Goal: Task Accomplishment & Management: Use online tool/utility

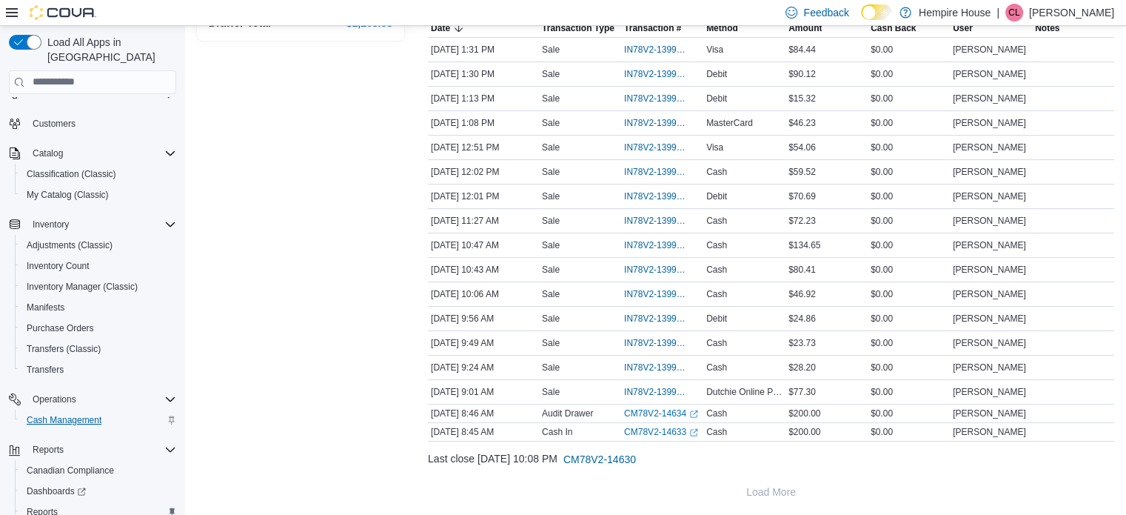
scroll to position [127, 0]
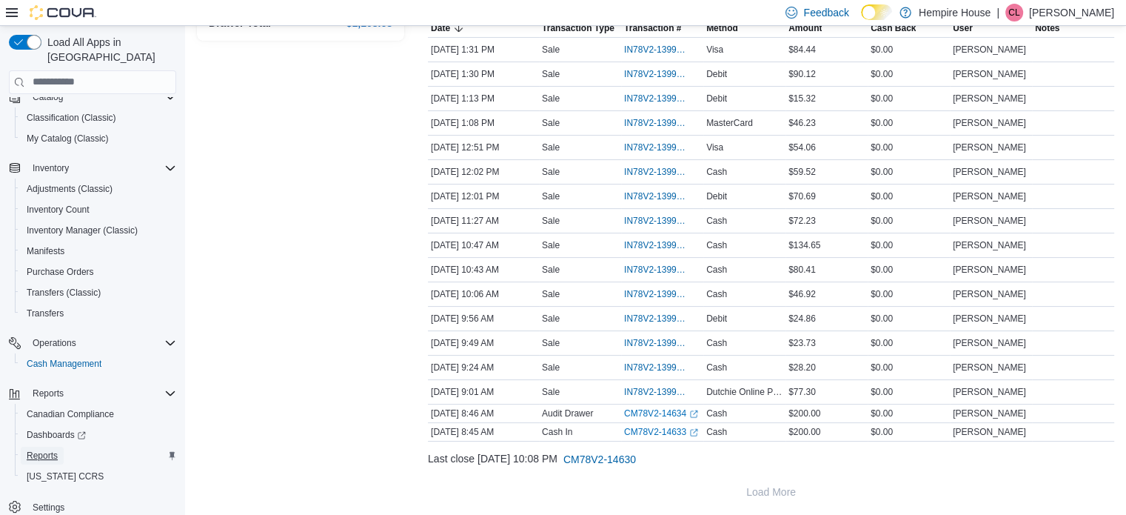
click at [50, 449] on span "Reports" at bounding box center [42, 455] width 31 height 12
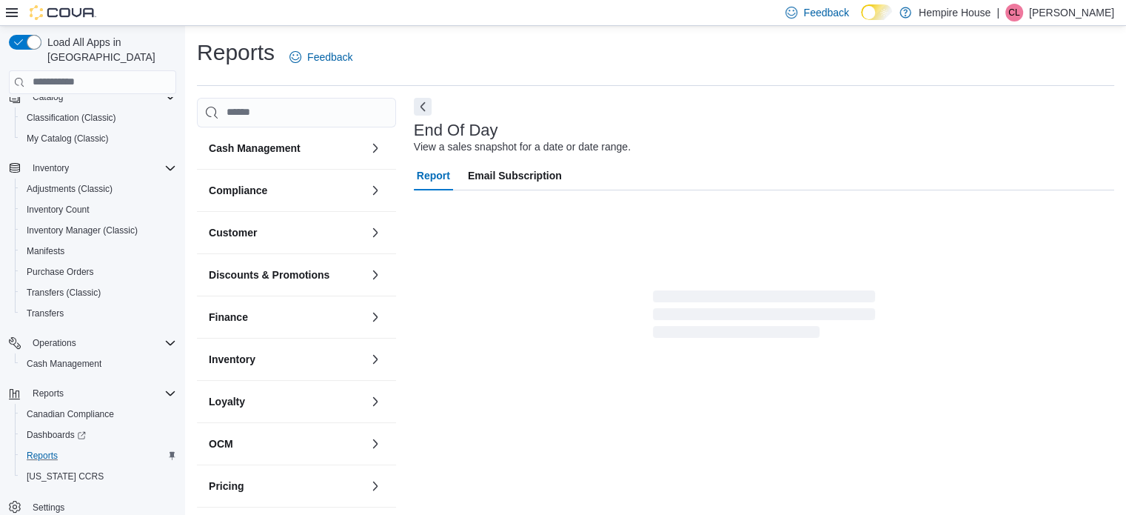
scroll to position [10, 0]
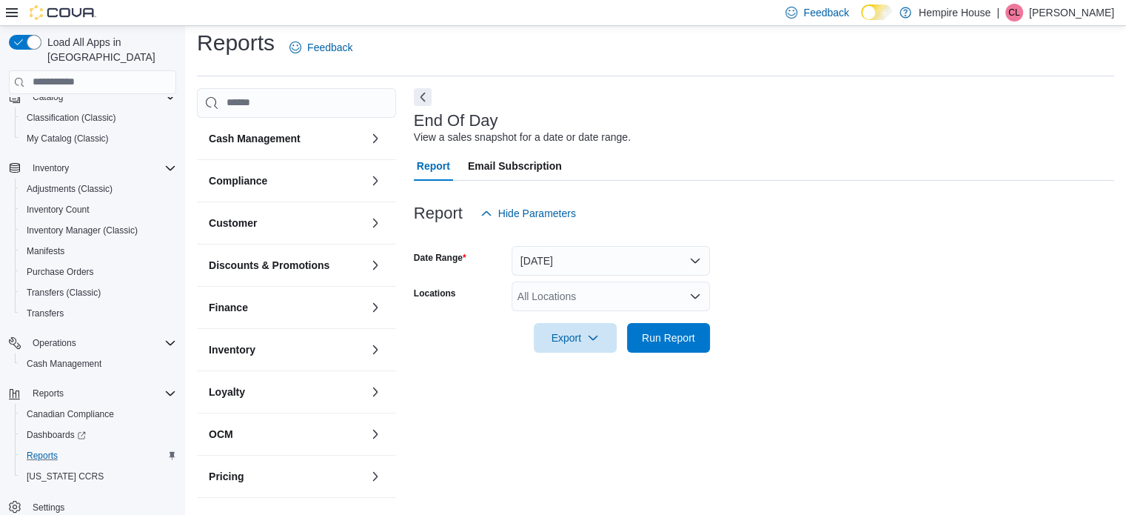
click at [559, 298] on div "All Locations" at bounding box center [611, 296] width 198 height 30
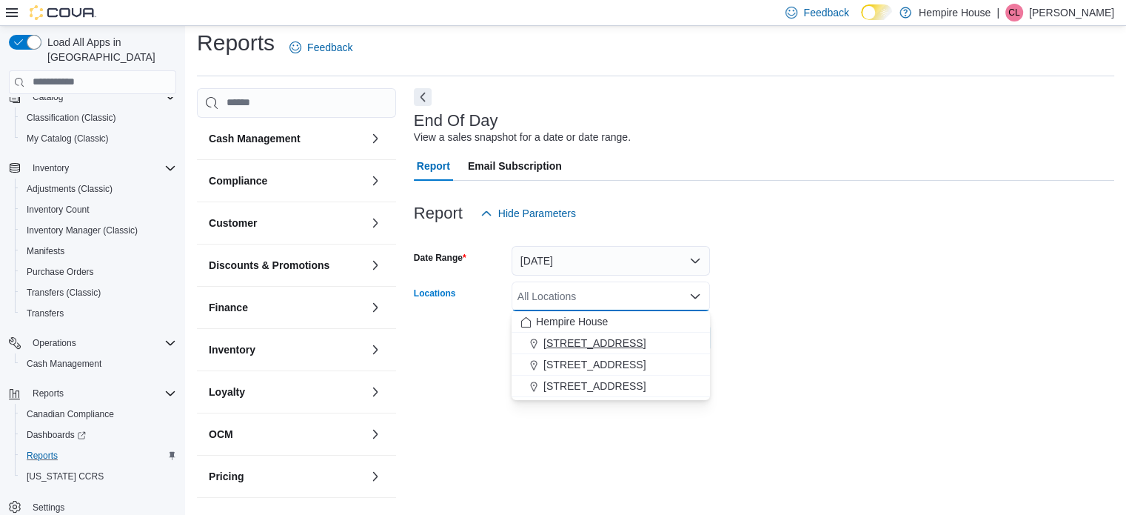
click at [570, 335] on span "[STREET_ADDRESS]" at bounding box center [595, 342] width 102 height 15
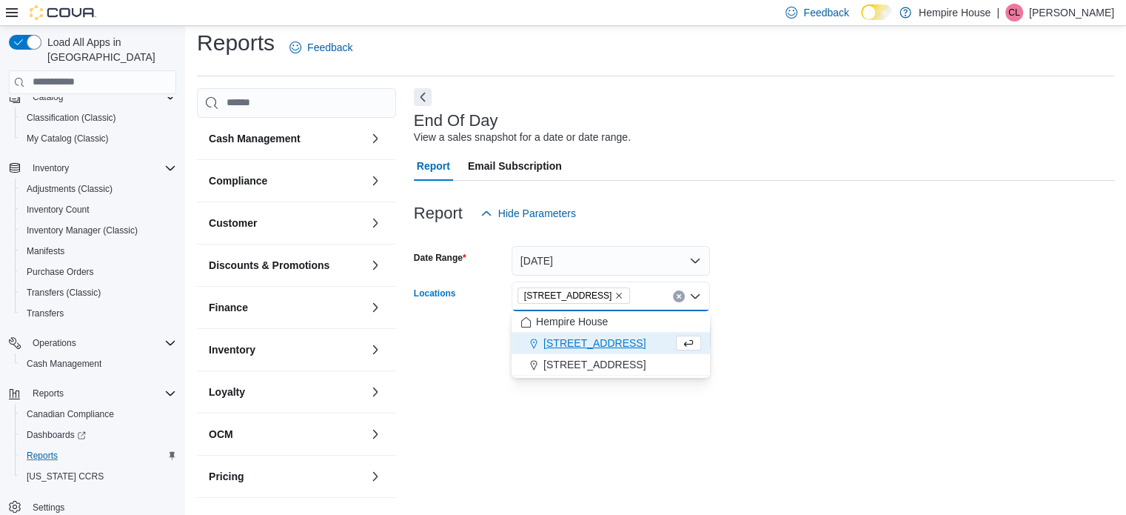
click at [458, 337] on div "Export Run Report" at bounding box center [562, 338] width 296 height 30
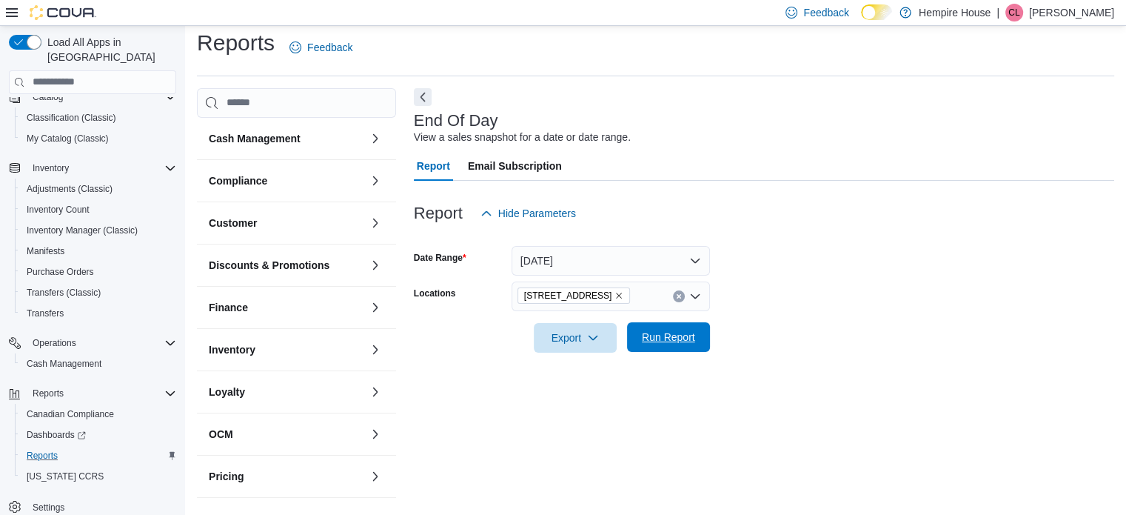
click at [655, 338] on span "Run Report" at bounding box center [668, 337] width 53 height 15
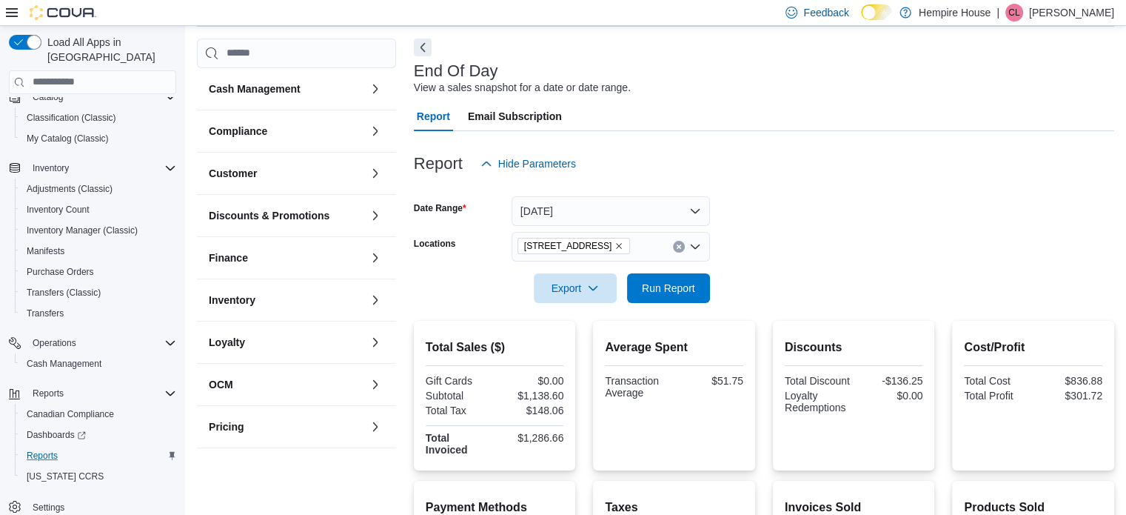
scroll to position [84, 0]
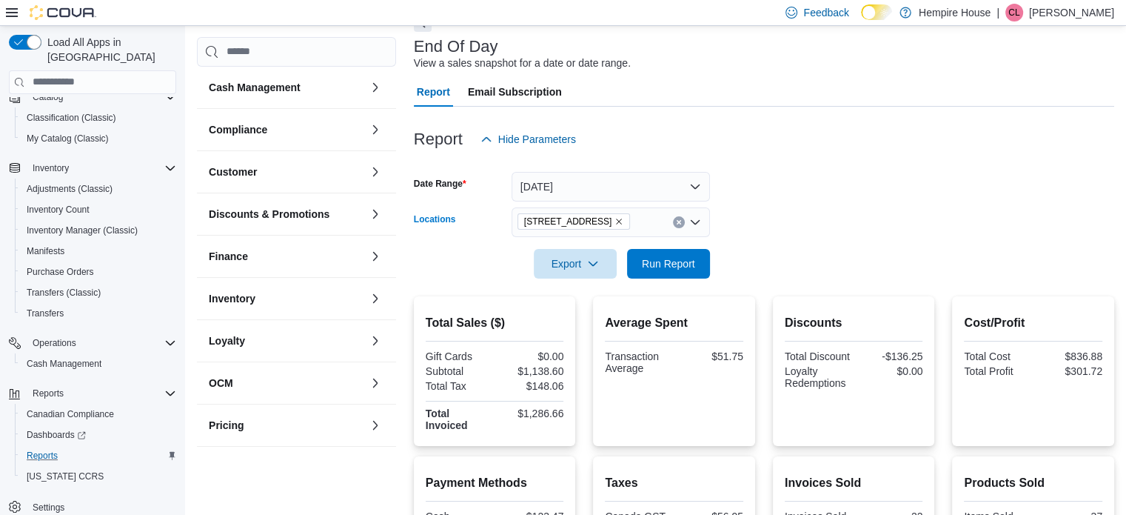
click at [615, 221] on icon "Remove 18 Mill Street West from selection in this group" at bounding box center [619, 221] width 9 height 9
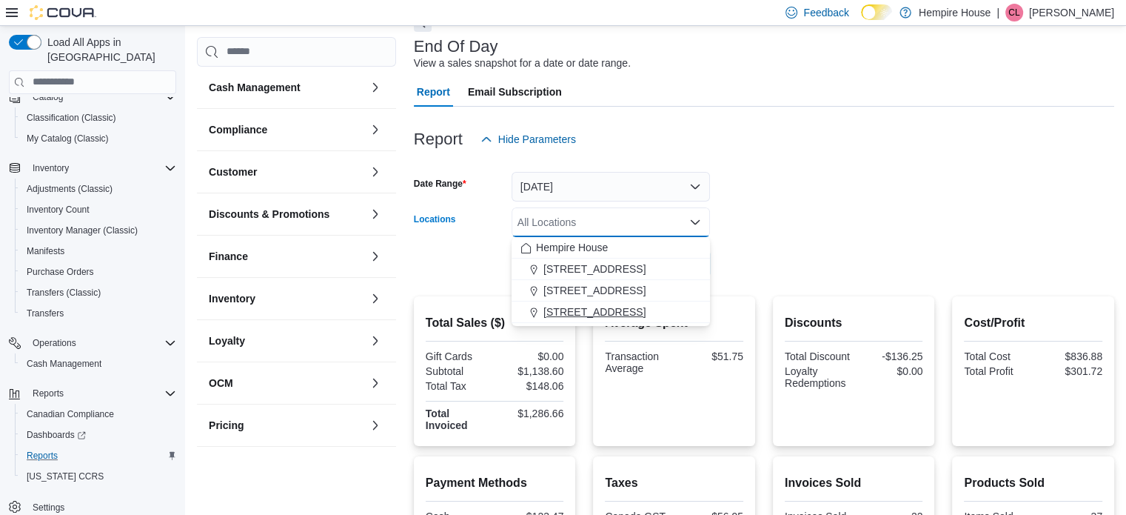
click at [564, 304] on span "[STREET_ADDRESS]" at bounding box center [595, 311] width 102 height 15
click at [479, 266] on div "Export Run Report" at bounding box center [562, 264] width 296 height 30
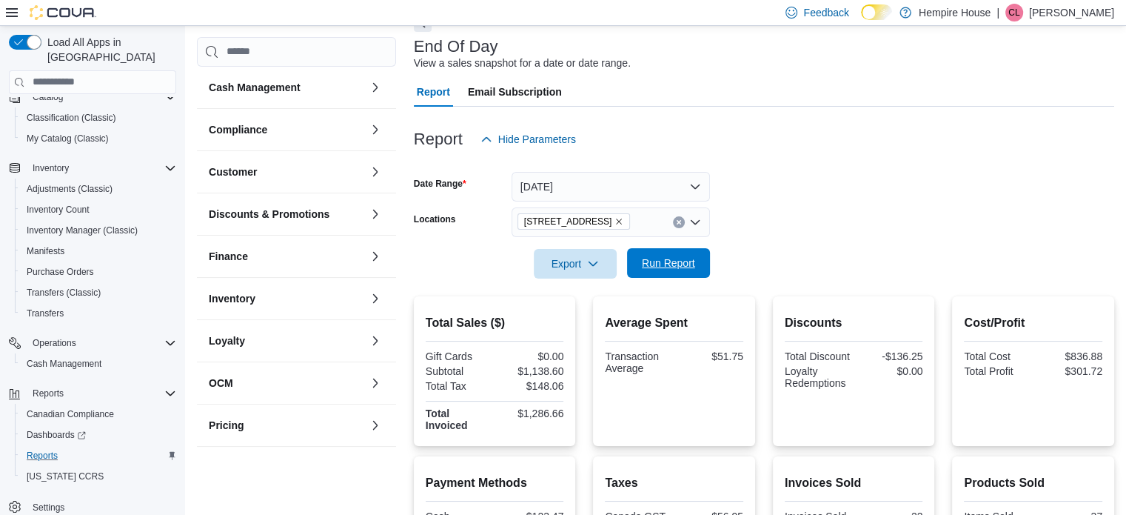
click at [670, 258] on span "Run Report" at bounding box center [668, 262] width 53 height 15
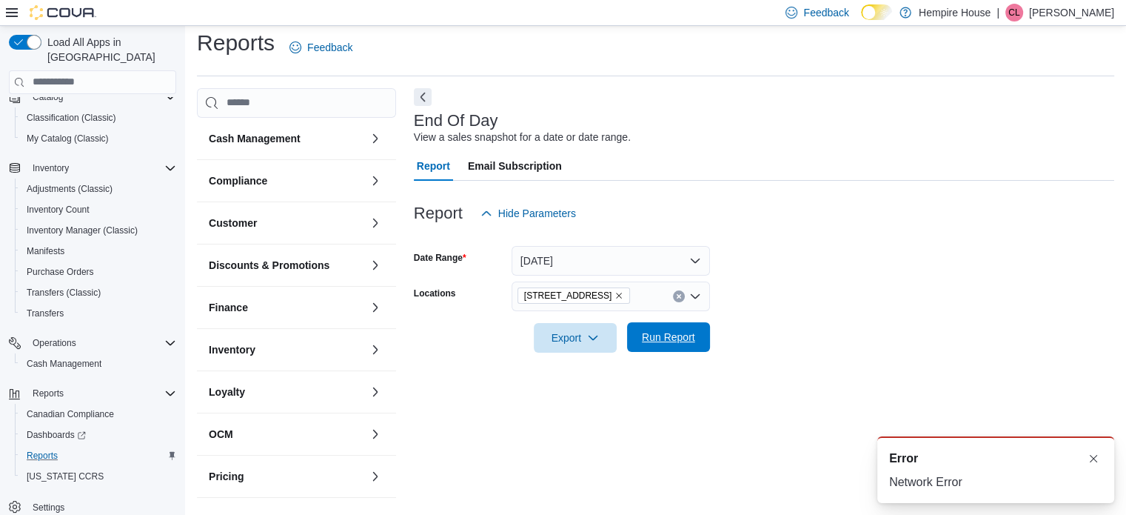
click at [672, 344] on span "Run Report" at bounding box center [668, 337] width 65 height 30
click at [1088, 455] on button "Dismiss toast" at bounding box center [1094, 458] width 18 height 18
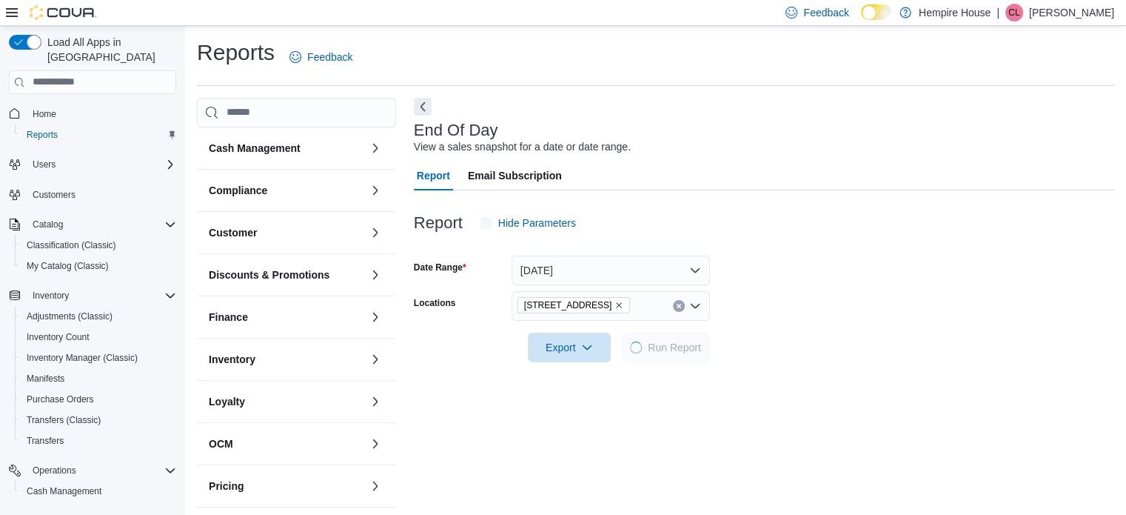
scroll to position [10, 0]
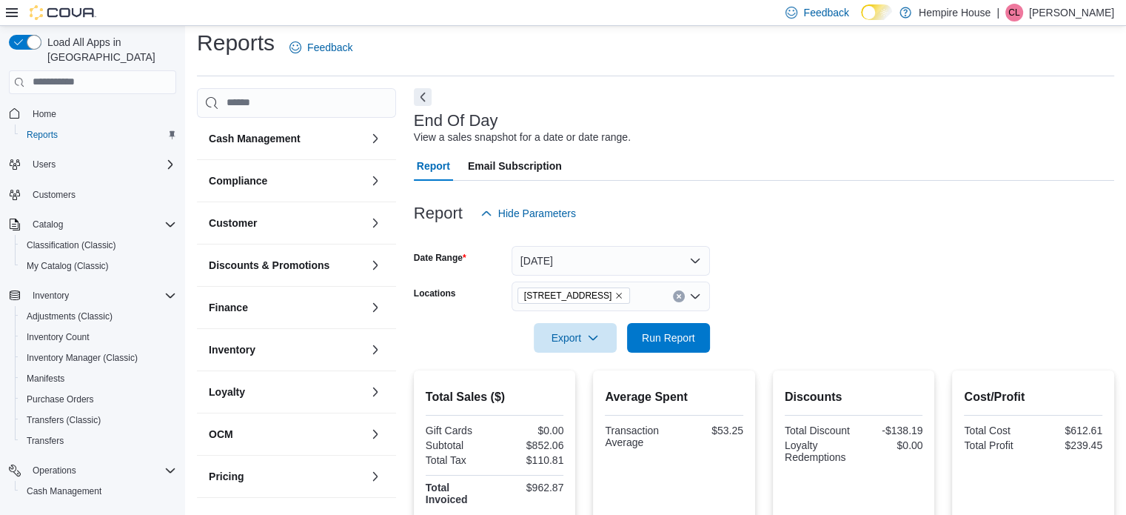
click at [615, 295] on icon "Remove 59 First Street from selection in this group" at bounding box center [619, 295] width 9 height 9
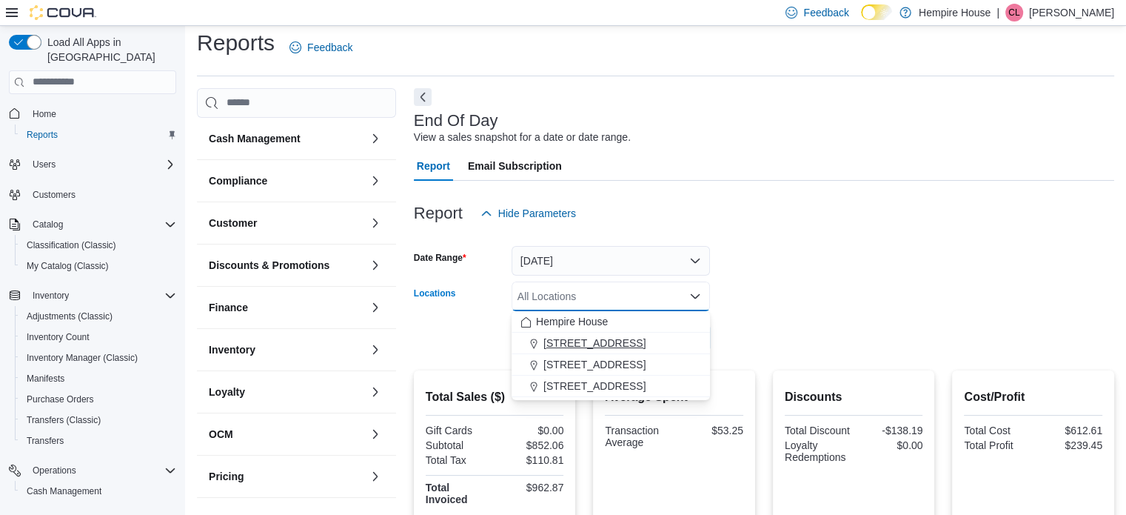
click at [566, 343] on span "[STREET_ADDRESS]" at bounding box center [595, 342] width 102 height 15
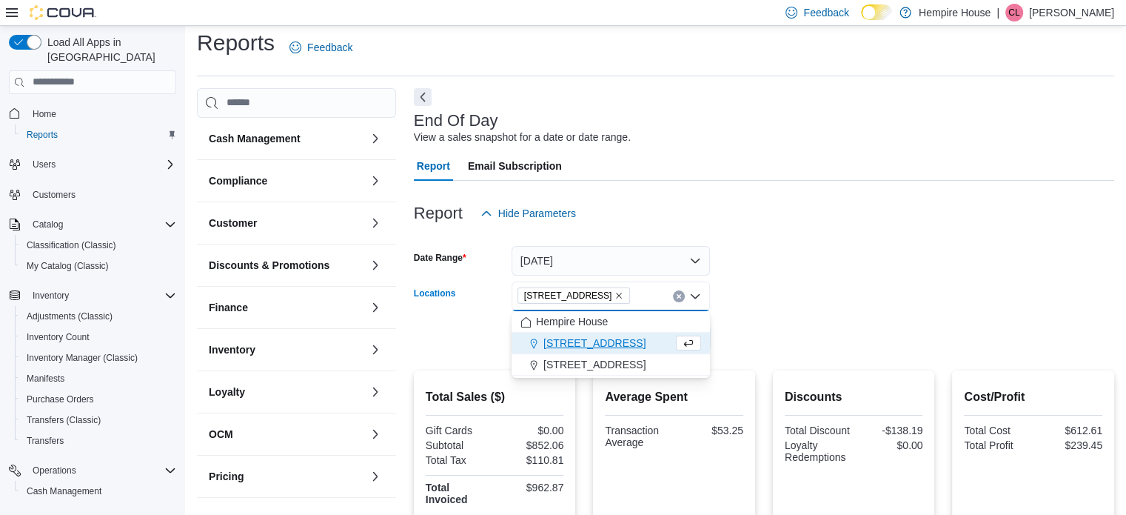
click at [495, 338] on div "Export Run Report" at bounding box center [562, 338] width 296 height 30
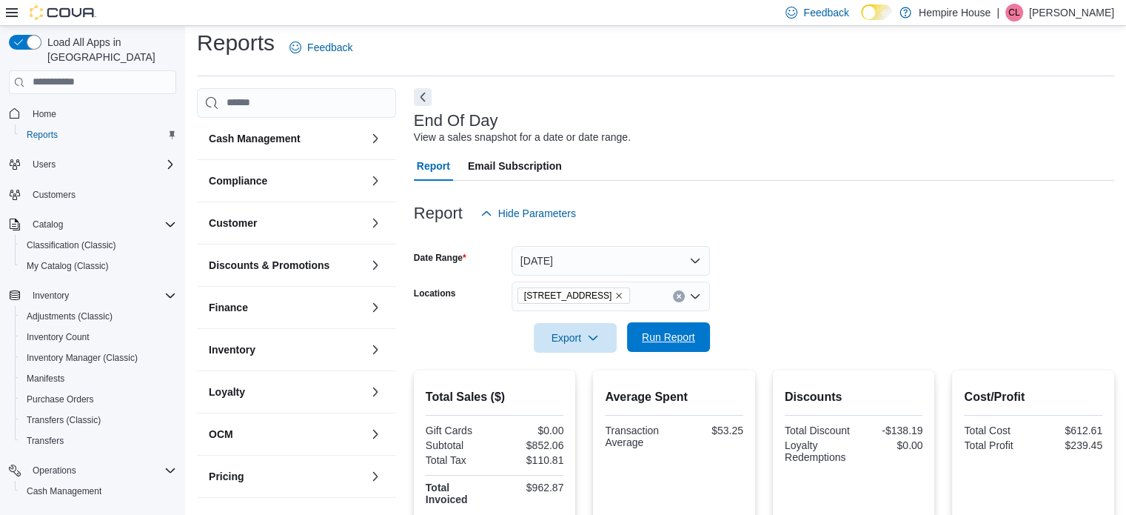
click at [642, 328] on span "Run Report" at bounding box center [668, 337] width 65 height 30
click at [615, 297] on icon "Remove 18 Mill Street West from selection in this group" at bounding box center [619, 295] width 9 height 9
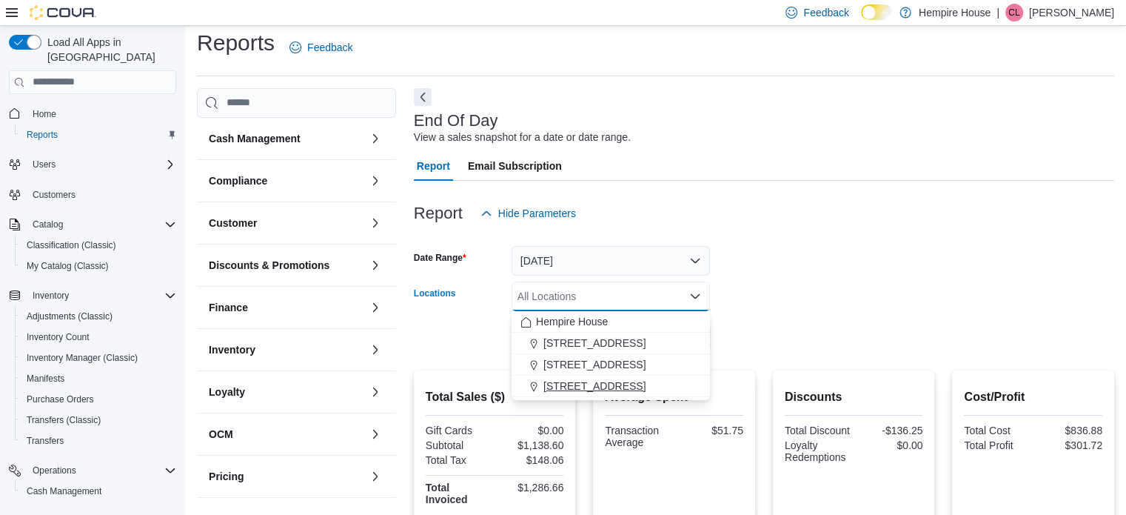
click at [593, 390] on span "[STREET_ADDRESS]" at bounding box center [595, 385] width 102 height 15
click at [729, 320] on div at bounding box center [764, 317] width 701 height 12
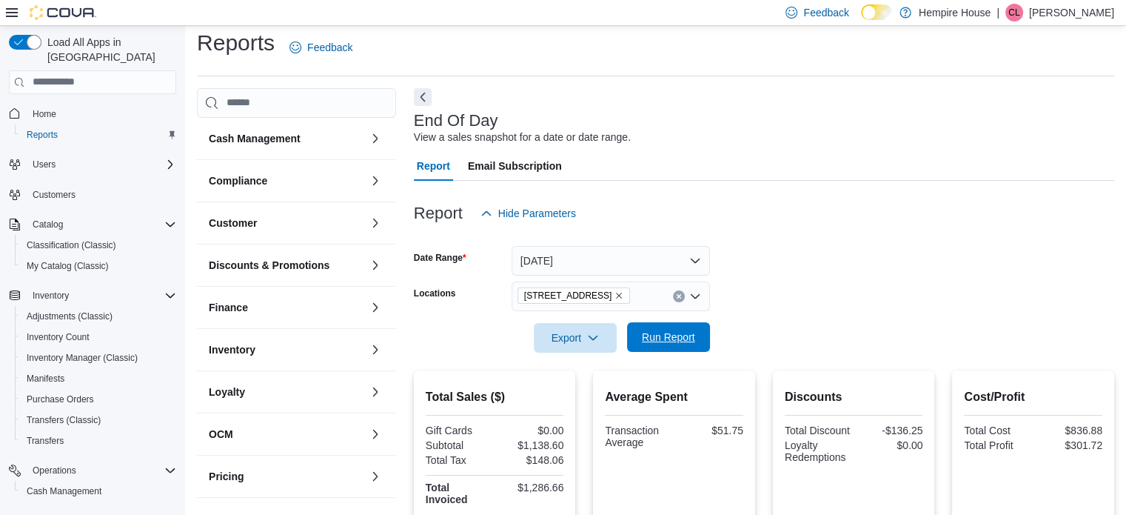
click at [666, 332] on span "Run Report" at bounding box center [668, 337] width 53 height 15
click at [680, 294] on icon "Clear input" at bounding box center [679, 296] width 4 height 4
click at [810, 281] on form "Date Range [DATE] Locations All Locations Export Run Report" at bounding box center [764, 290] width 701 height 124
click at [594, 303] on div "All Locations" at bounding box center [611, 296] width 198 height 30
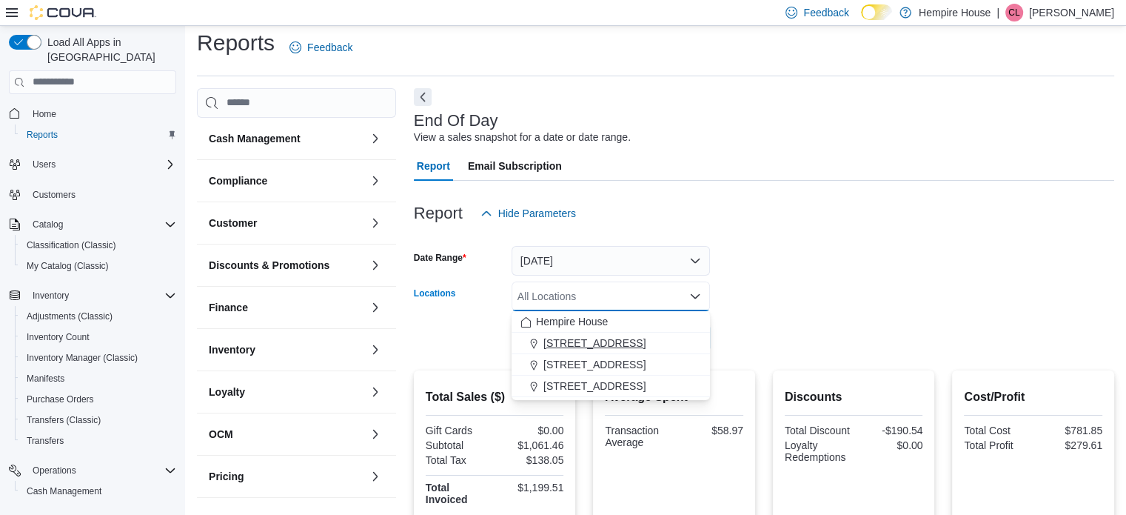
click at [596, 338] on span "[STREET_ADDRESS]" at bounding box center [595, 342] width 102 height 15
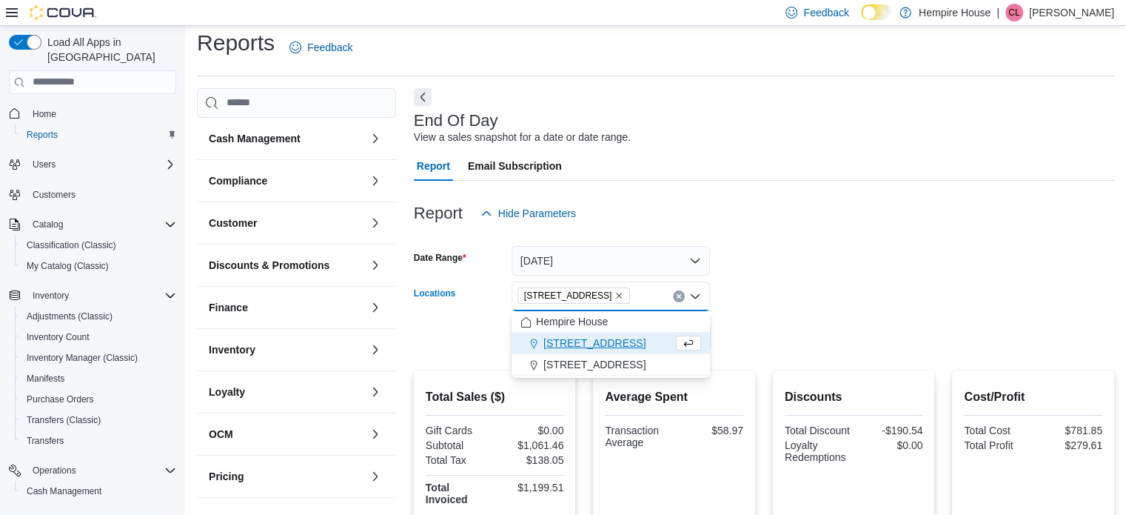
click at [915, 328] on form "Date Range [DATE] Locations [STREET_ADDRESS] Combo box. Selected. [STREET_ADDRE…" at bounding box center [764, 290] width 701 height 124
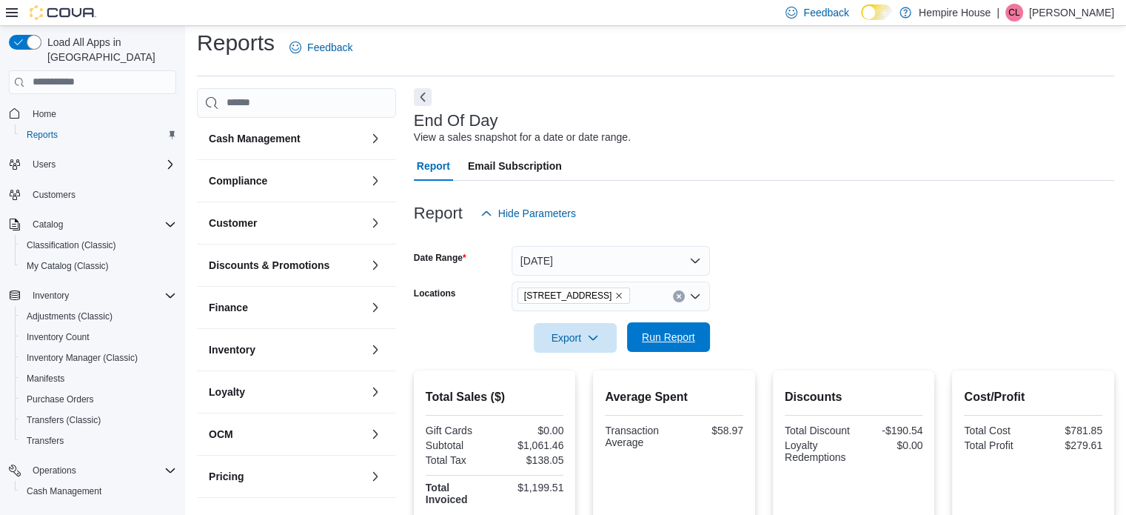
click at [681, 340] on span "Run Report" at bounding box center [668, 337] width 53 height 15
click at [681, 295] on icon "Clear input" at bounding box center [679, 296] width 6 height 6
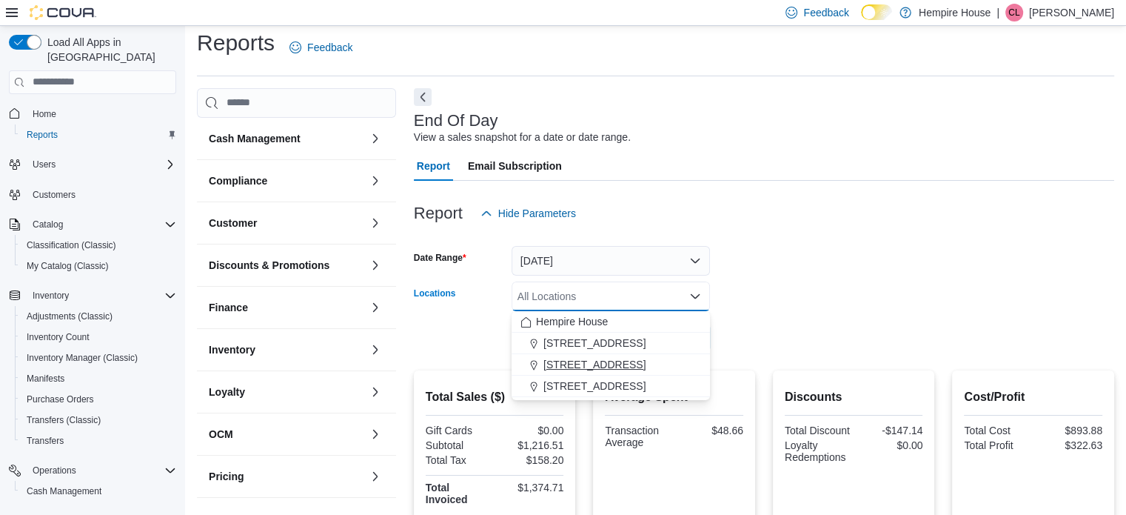
drag, startPoint x: 593, startPoint y: 380, endPoint x: 604, endPoint y: 372, distance: 13.3
click at [594, 380] on span "[STREET_ADDRESS]" at bounding box center [595, 385] width 102 height 15
click at [784, 308] on form "Date Range [DATE] Locations [STREET_ADDRESS] Combo box. Selected. [STREET_ADDRE…" at bounding box center [764, 290] width 701 height 124
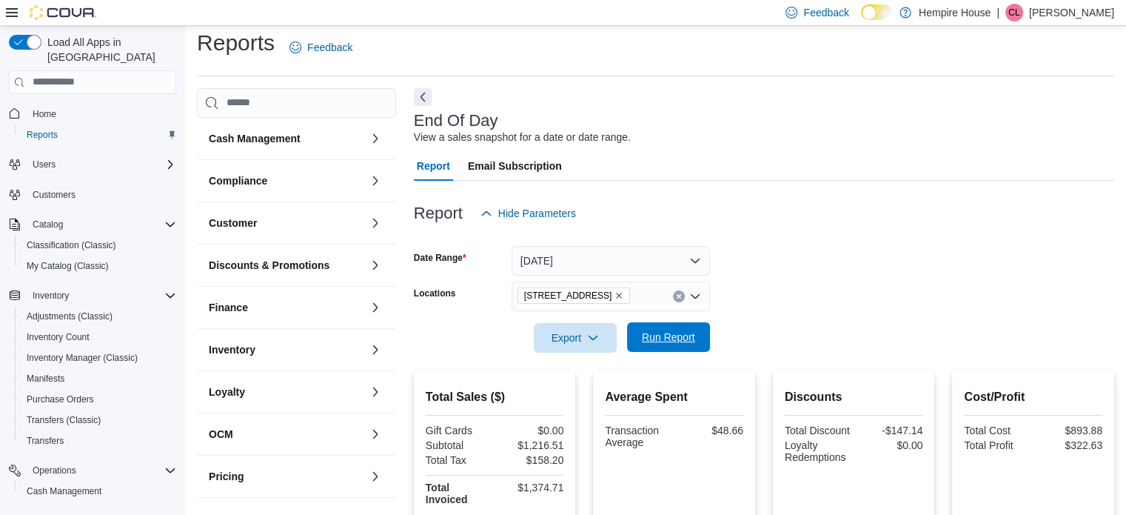
click at [692, 336] on span "Run Report" at bounding box center [668, 337] width 53 height 15
click at [675, 292] on button "Clear input" at bounding box center [679, 296] width 12 height 12
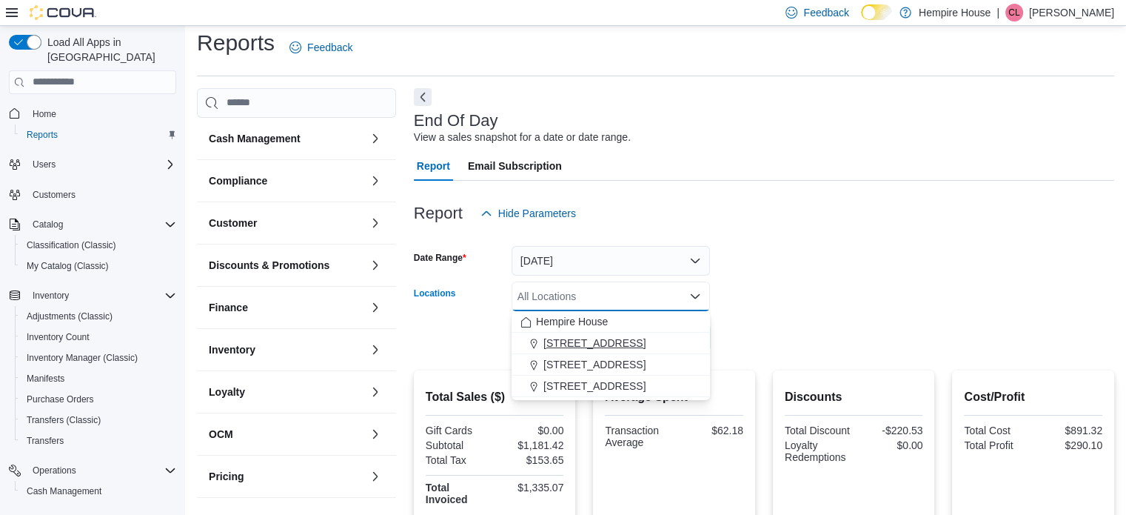
click at [606, 342] on span "[STREET_ADDRESS]" at bounding box center [595, 342] width 102 height 15
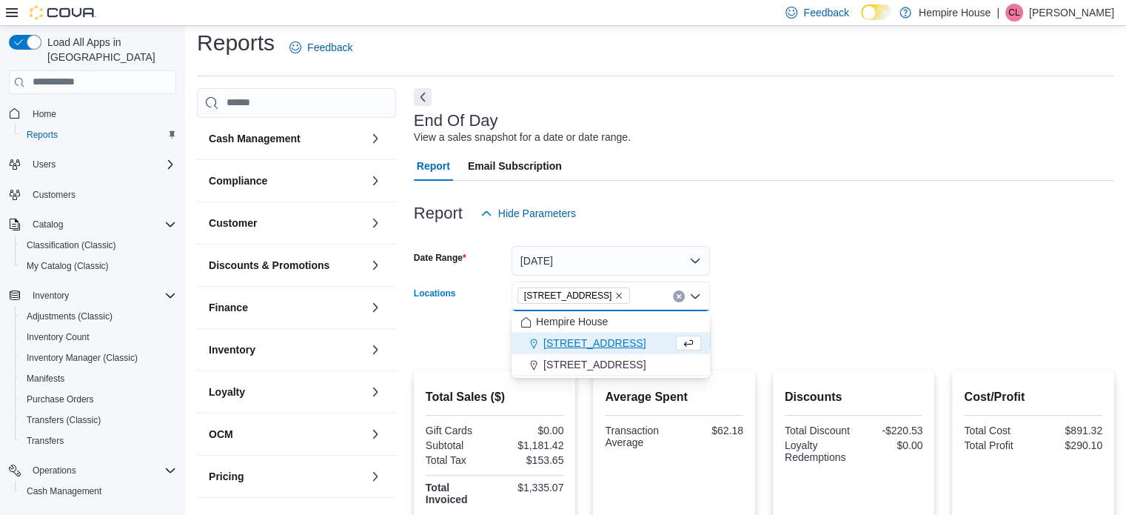
click at [798, 328] on form "Date Range [DATE] Locations [STREET_ADDRESS] Combo box. Selected. [STREET_ADDRE…" at bounding box center [764, 290] width 701 height 124
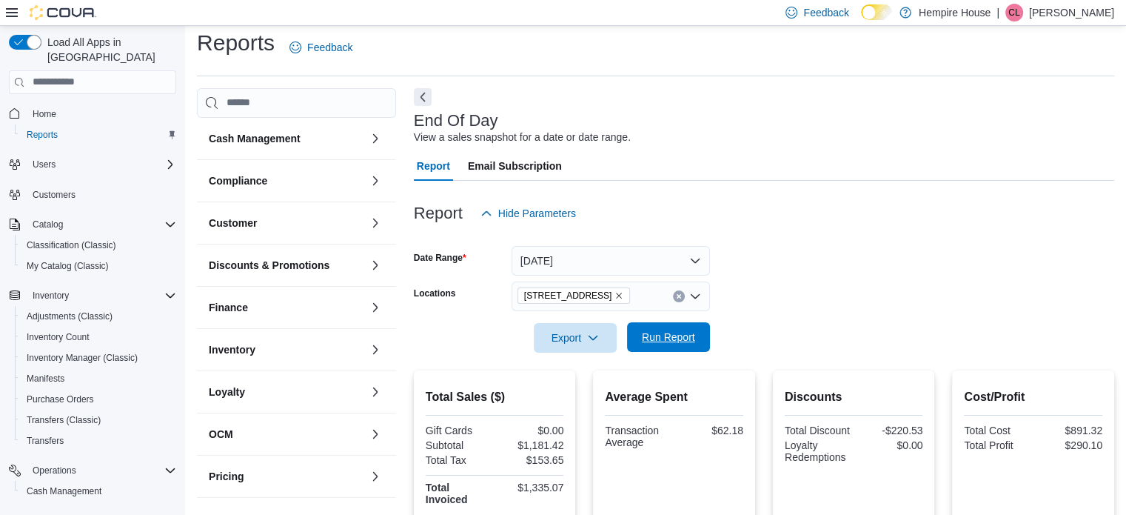
click at [677, 341] on span "Run Report" at bounding box center [668, 337] width 53 height 15
click at [678, 295] on icon "Clear input" at bounding box center [679, 296] width 4 height 4
click at [776, 283] on form "Date Range [DATE] Locations All Locations Export Run Report" at bounding box center [764, 290] width 701 height 124
click at [624, 294] on div "All Locations" at bounding box center [611, 296] width 198 height 30
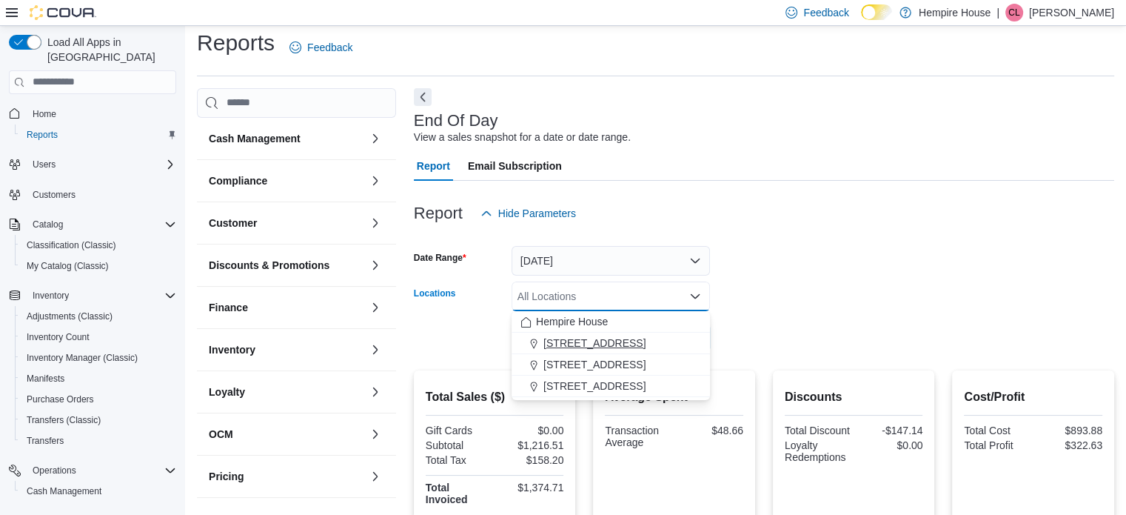
click at [606, 343] on span "[STREET_ADDRESS]" at bounding box center [595, 342] width 102 height 15
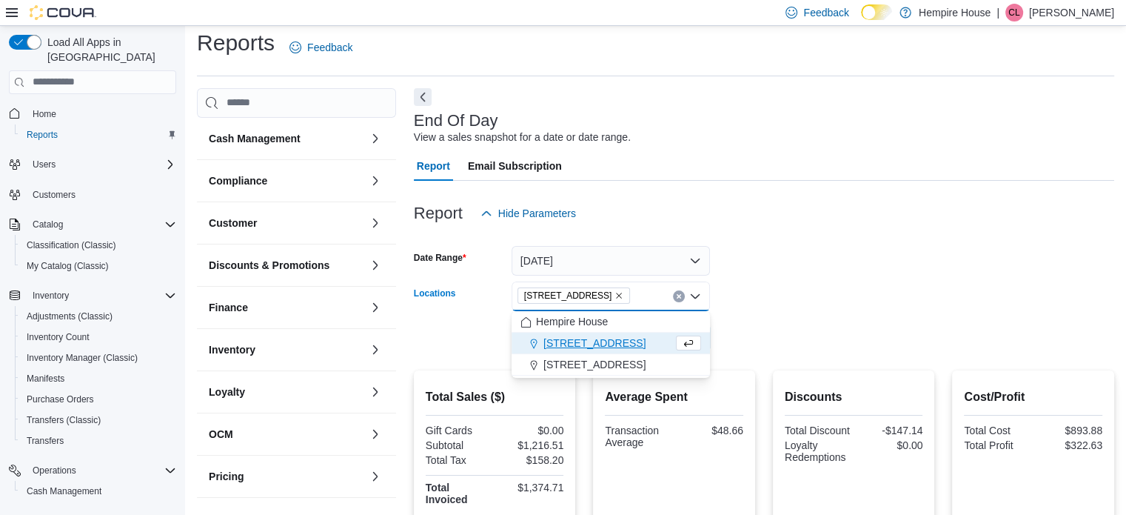
click at [909, 312] on div at bounding box center [764, 317] width 701 height 12
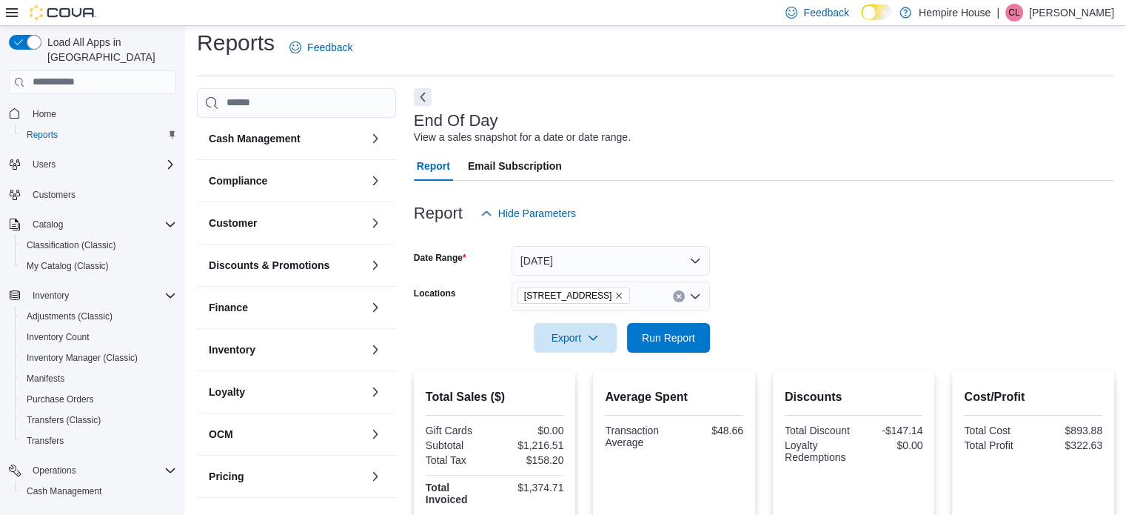
click at [664, 316] on div at bounding box center [764, 317] width 701 height 12
click at [666, 338] on span "Run Report" at bounding box center [668, 337] width 53 height 15
click at [676, 295] on icon "Clear input" at bounding box center [679, 296] width 6 height 6
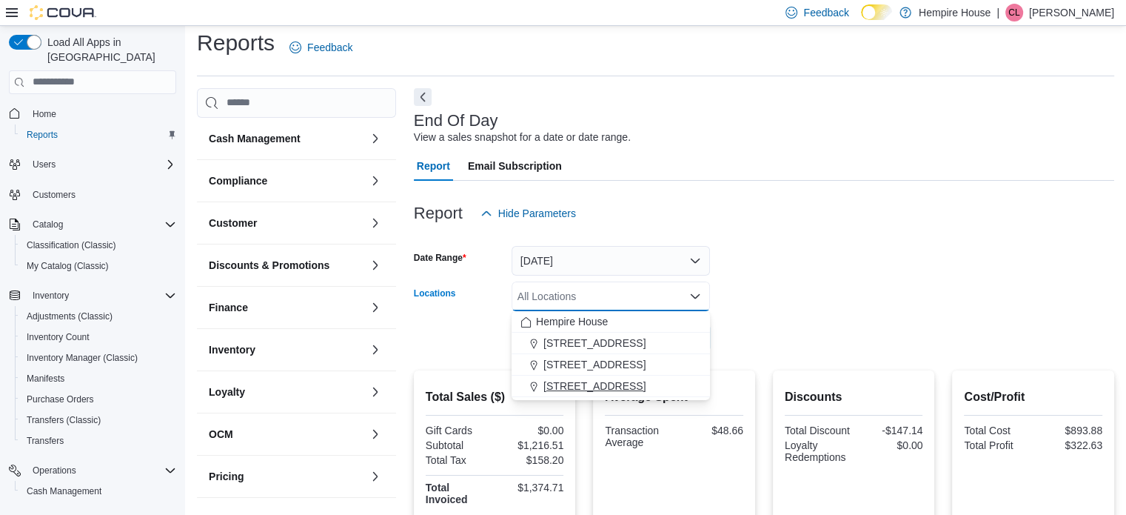
click at [586, 385] on span "[STREET_ADDRESS]" at bounding box center [595, 385] width 102 height 15
click at [838, 311] on div at bounding box center [764, 317] width 701 height 12
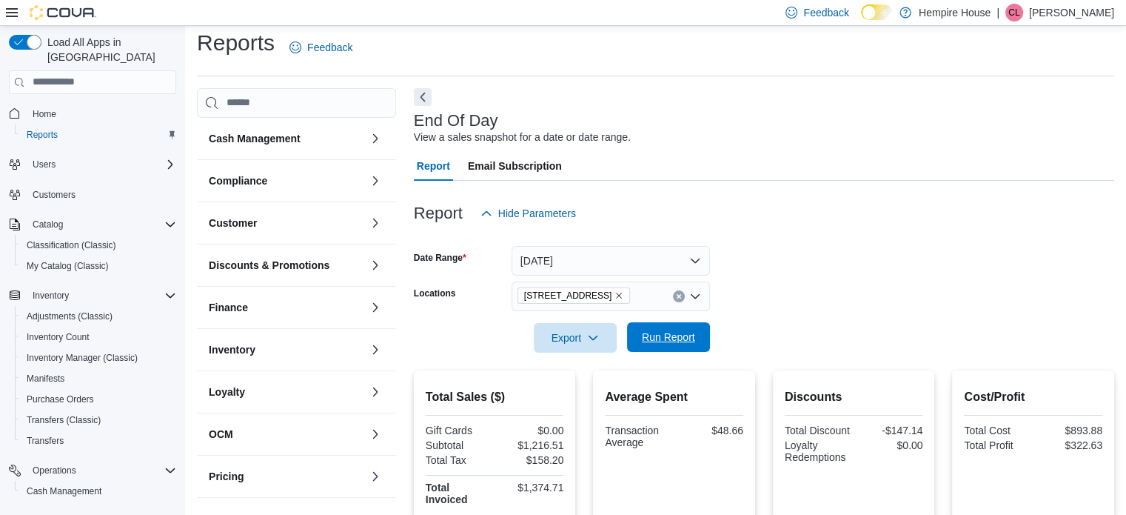
click at [692, 333] on span "Run Report" at bounding box center [668, 337] width 53 height 15
click at [678, 295] on icon "Clear input" at bounding box center [679, 296] width 4 height 4
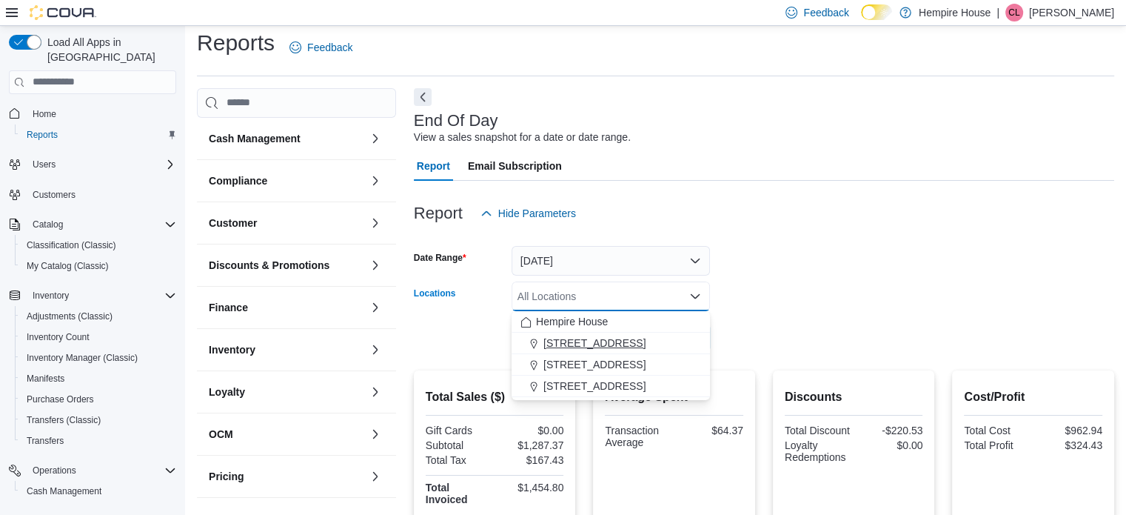
click at [619, 341] on span "[STREET_ADDRESS]" at bounding box center [595, 342] width 102 height 15
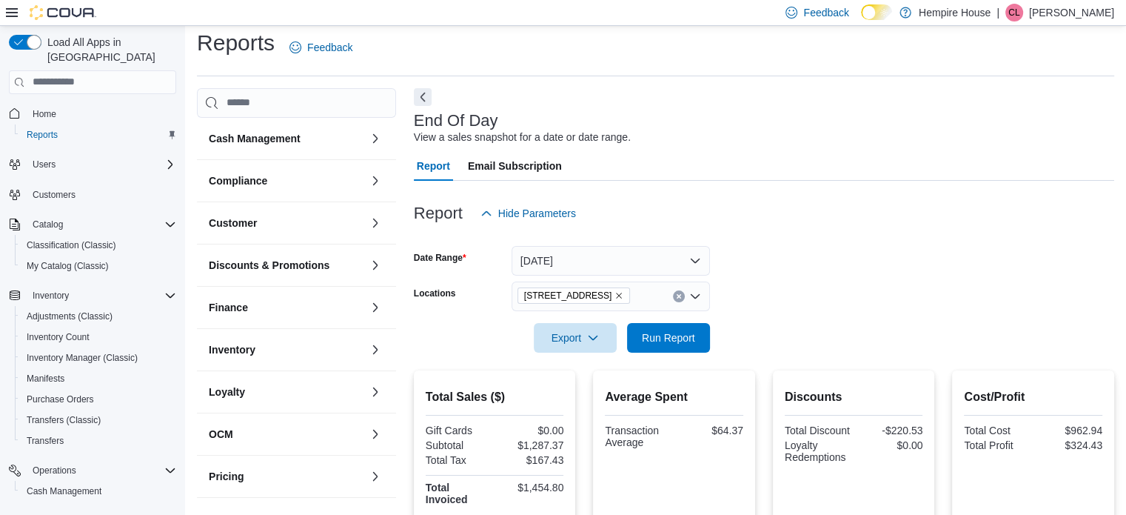
click at [862, 327] on form "Date Range [DATE] Locations [STREET_ADDRESS] Export Run Report" at bounding box center [764, 290] width 701 height 124
click at [689, 335] on span "Run Report" at bounding box center [668, 337] width 53 height 15
click at [678, 298] on icon "Clear input" at bounding box center [679, 296] width 6 height 6
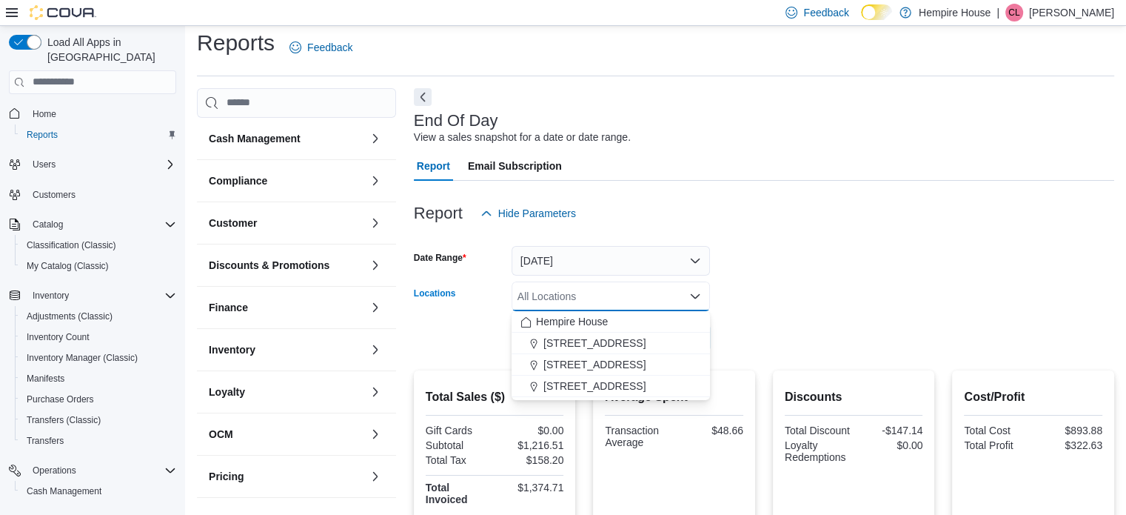
click at [601, 378] on span "[STREET_ADDRESS]" at bounding box center [595, 385] width 102 height 15
drag, startPoint x: 823, startPoint y: 313, endPoint x: 721, endPoint y: 325, distance: 103.7
click at [821, 313] on div at bounding box center [764, 317] width 701 height 12
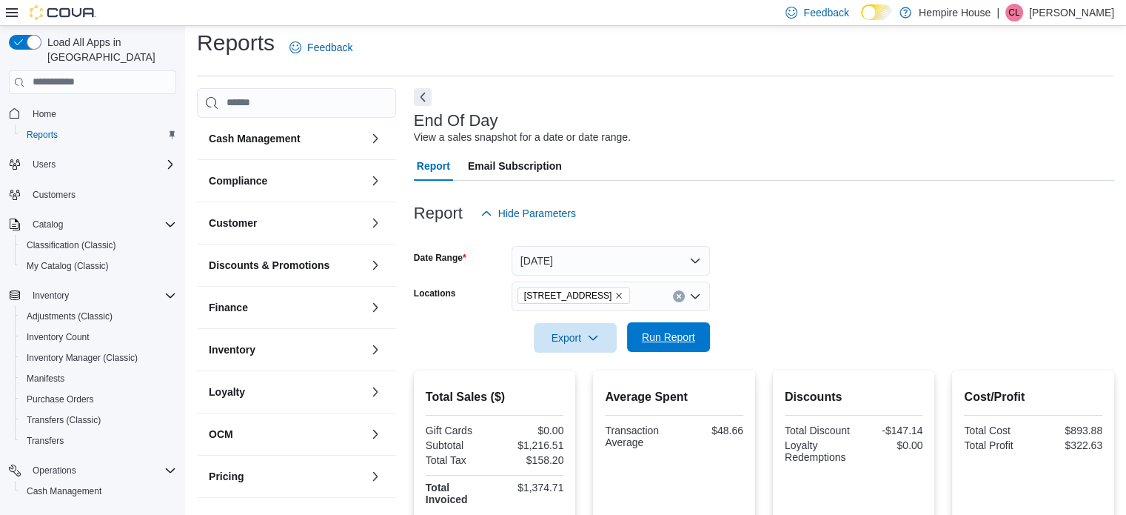
click at [670, 335] on span "Run Report" at bounding box center [668, 337] width 53 height 15
click at [868, 263] on form "Date Range [DATE] Locations [STREET_ADDRESS] Export Run Report" at bounding box center [764, 290] width 701 height 124
